Goal: Task Accomplishment & Management: Manage account settings

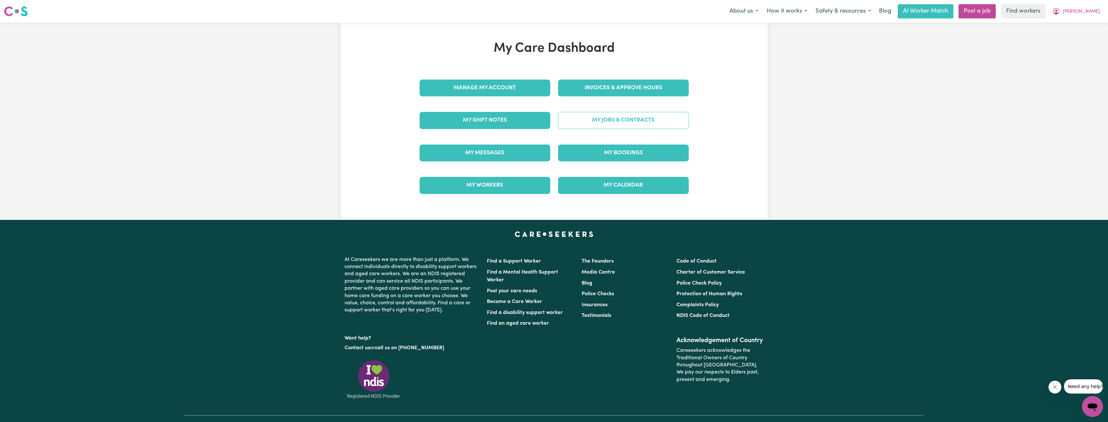
click at [633, 118] on link "My Jobs & Contracts" at bounding box center [623, 120] width 131 height 17
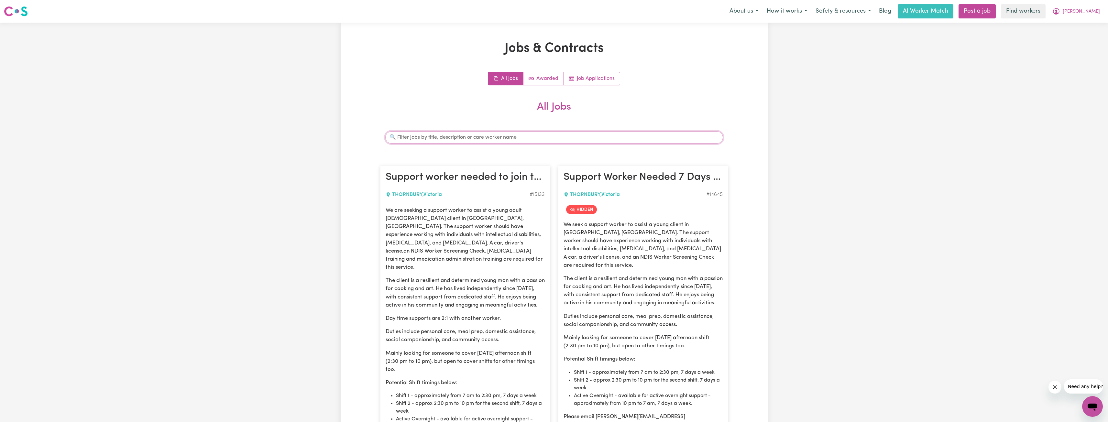
click at [598, 135] on input "Search jobs" at bounding box center [554, 137] width 338 height 12
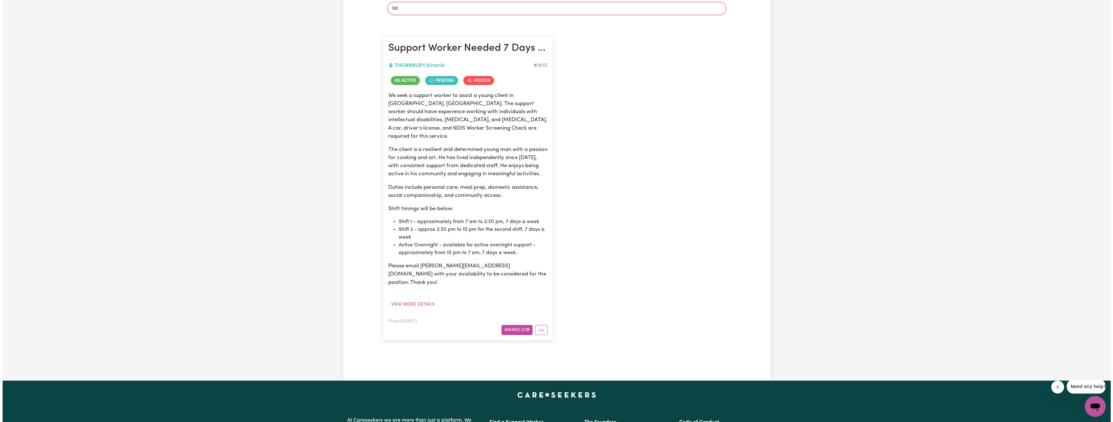
scroll to position [129, 0]
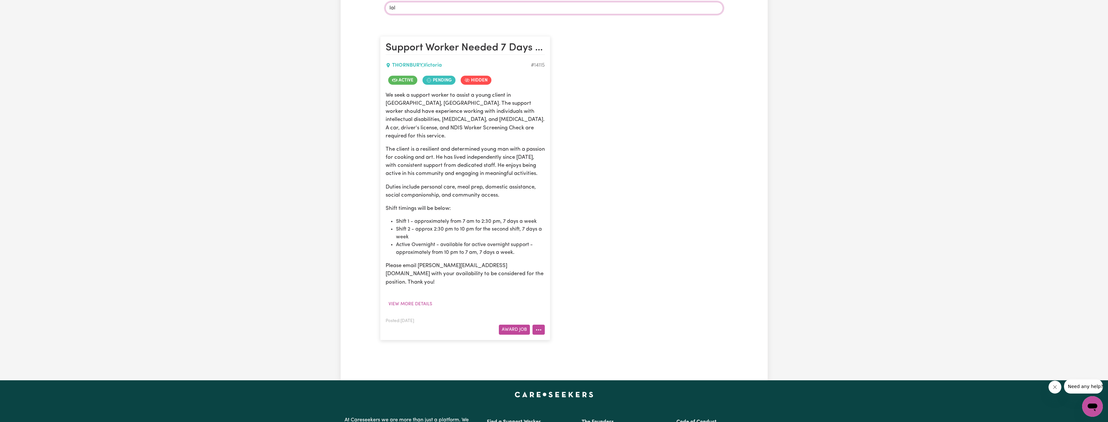
type input "lal"
click at [536, 327] on icon "More options" at bounding box center [538, 330] width 6 height 6
click at [548, 339] on link "View/Edit Contract" at bounding box center [564, 345] width 63 height 13
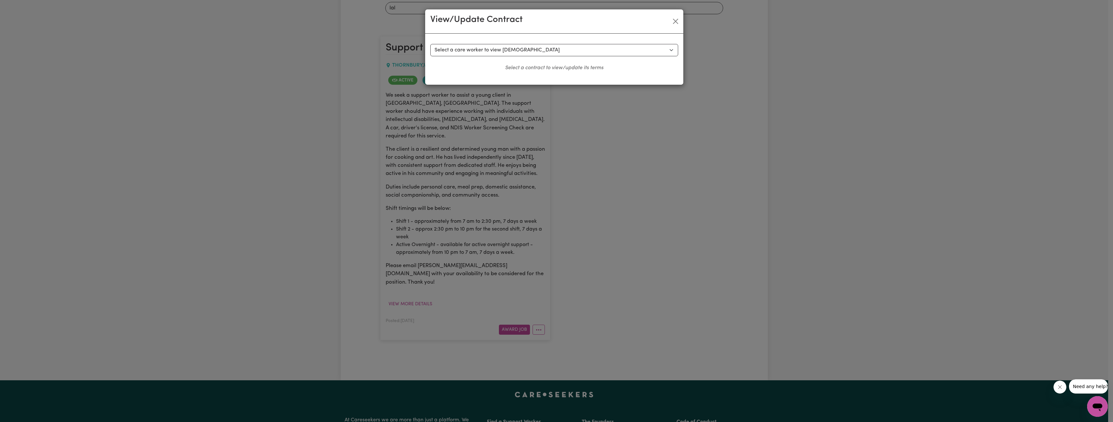
click at [540, 37] on div "Select a contract to view Select a care worker to view [DEMOGRAPHIC_DATA] #1015…" at bounding box center [554, 59] width 258 height 51
click at [538, 45] on select "Select a care worker to view [DEMOGRAPHIC_DATA] #10151 - Worker [PERSON_NAME] (…" at bounding box center [554, 50] width 248 height 12
select select "9771"
click at [430, 44] on select "Select a care worker to view [DEMOGRAPHIC_DATA] #10151 - Worker [PERSON_NAME] (…" at bounding box center [554, 50] width 248 height 12
select select "WEEKDAY_DAYTIME"
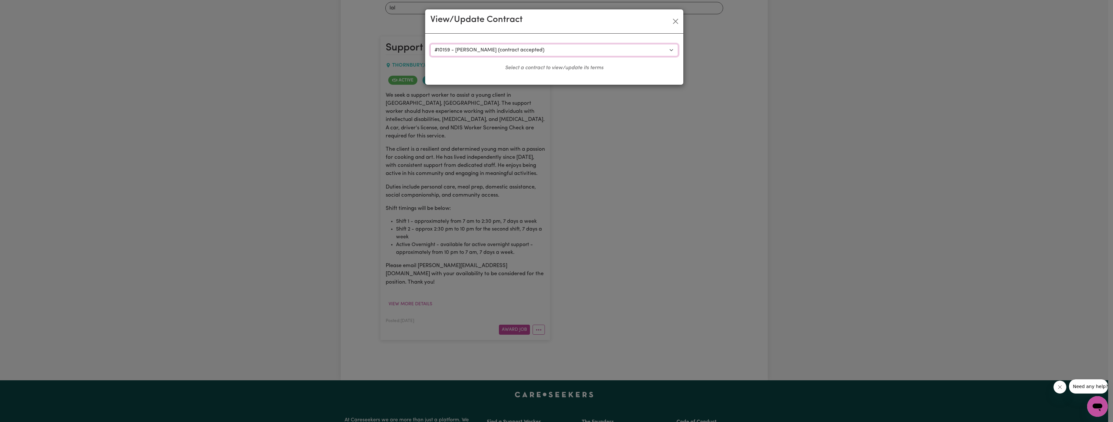
select select "ASSISTANCE_SELF_CARE"
select select "ONE"
select select "[DATE]"
select select "ASSISTANCE_SELF_CARE"
select select "ONE"
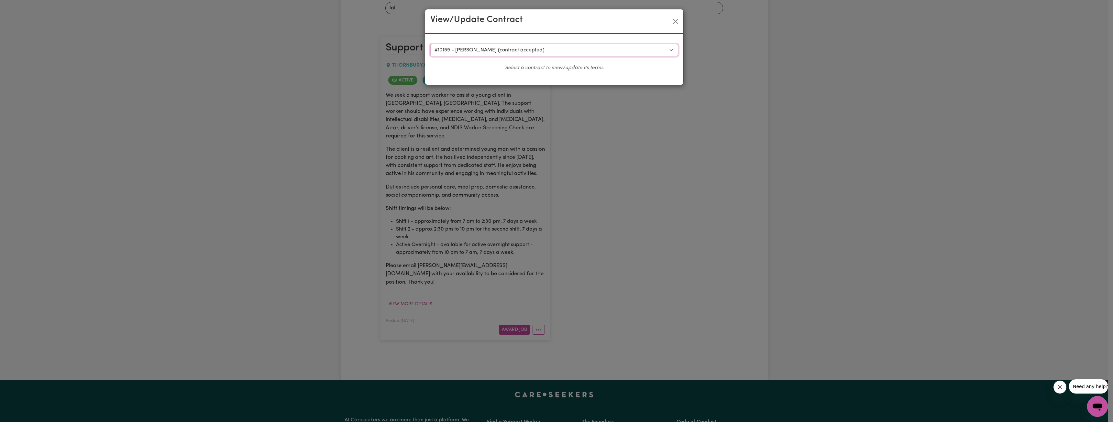
select select "[DATE]"
select select "ASSISTANCE_SELF_CARE"
select select "ONE"
select select "PUBLIC_HOLIDAY"
select select "ASSISTANCE_SELF_CARE"
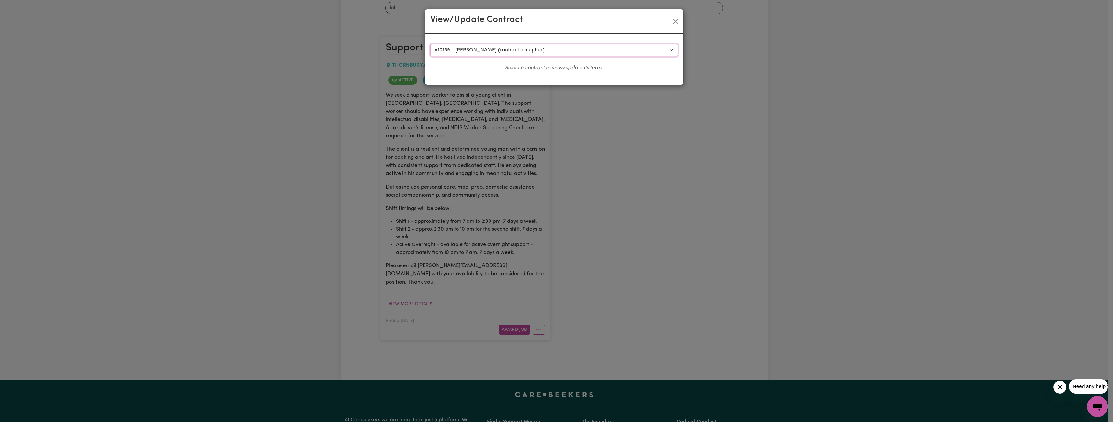
select select "ONE"
select select "WEEKDAY_EVENING"
select select "ASSISTANCE_SELF_CARE"
select select "ONE"
select select "OVERNIGHT_ACTIVE"
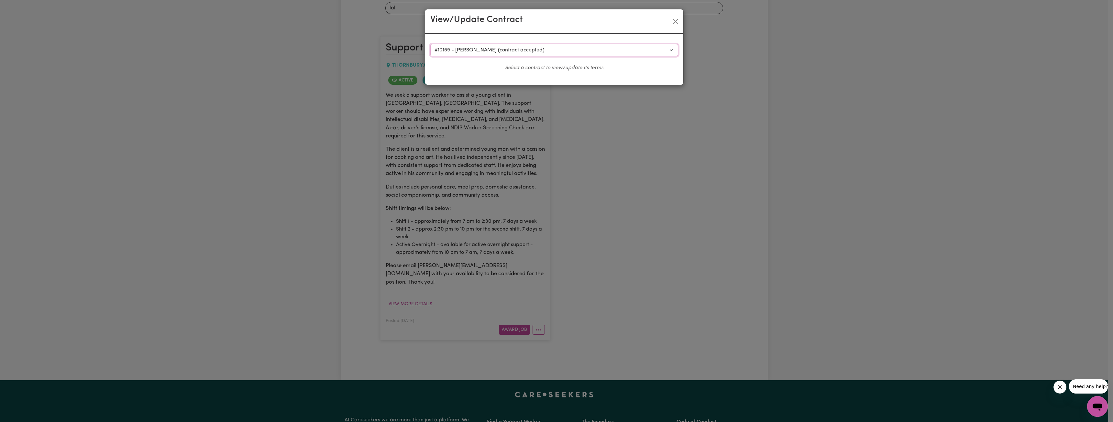
select select "OVERNIGHT_ACTIVE_STANDARD"
select select "ONE"
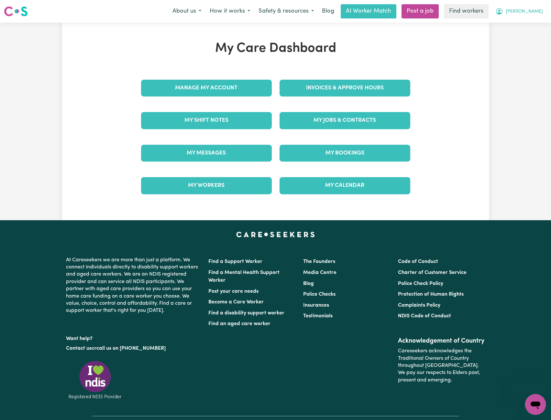
click at [536, 10] on span "[PERSON_NAME]" at bounding box center [524, 11] width 37 height 7
click at [513, 23] on link "My Dashboard" at bounding box center [521, 25] width 51 height 12
drag, startPoint x: 511, startPoint y: 21, endPoint x: 505, endPoint y: 24, distance: 6.1
click at [511, 21] on link "My Dashboard" at bounding box center [521, 25] width 51 height 12
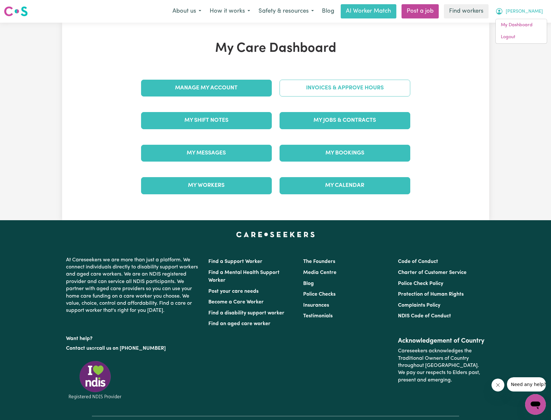
click at [323, 87] on link "Invoices & Approve Hours" at bounding box center [345, 88] width 131 height 17
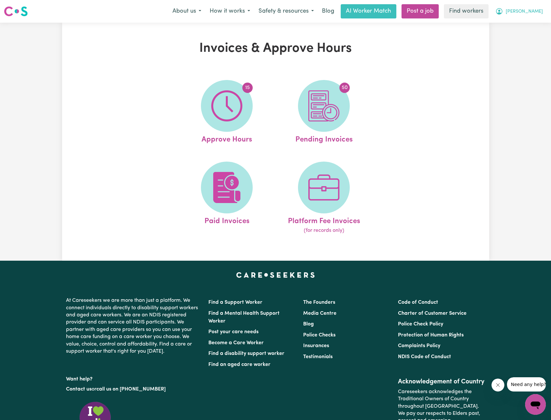
click at [542, 13] on span "[PERSON_NAME]" at bounding box center [524, 11] width 37 height 7
click at [520, 37] on link "Logout" at bounding box center [521, 37] width 51 height 12
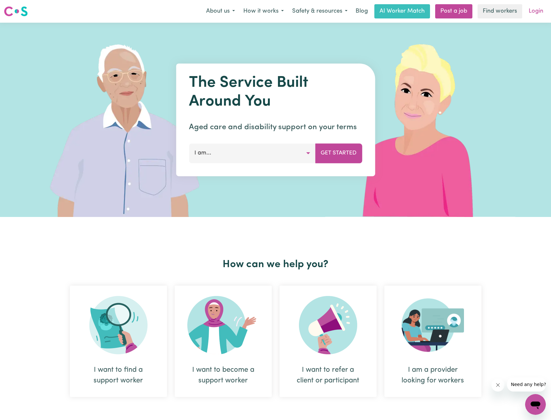
click at [540, 8] on link "Login" at bounding box center [536, 11] width 22 height 14
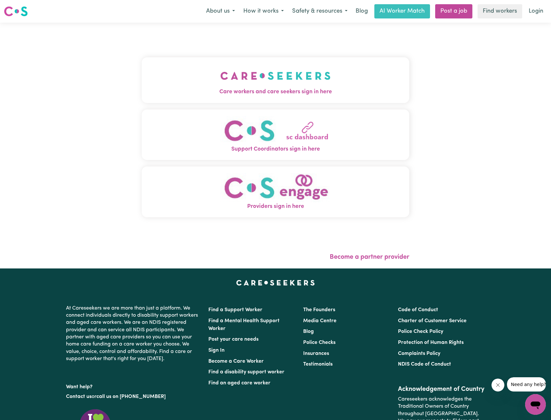
click at [268, 84] on img "Care workers and care seekers sign in here" at bounding box center [275, 76] width 110 height 24
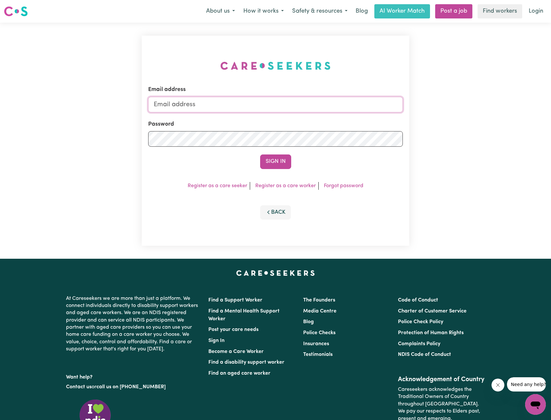
click at [235, 97] on input "Email address" at bounding box center [275, 105] width 255 height 16
drag, startPoint x: 202, startPoint y: 105, endPoint x: 314, endPoint y: 108, distance: 112.3
click at [310, 107] on input "superuser~ethan@careseekers.com.au" at bounding box center [275, 105] width 255 height 16
type input "superuser~lalli.lalitha77@gmail.com"
click at [273, 149] on form "Email address superuser~lalli.lalitha77@gmail.com Password Sign In" at bounding box center [275, 126] width 255 height 83
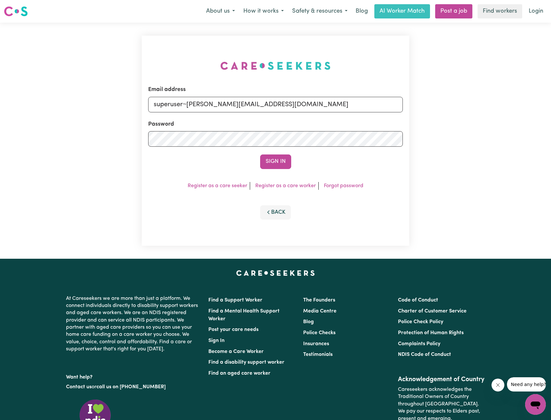
click at [275, 156] on button "Sign In" at bounding box center [275, 161] width 31 height 14
